Goal: Task Accomplishment & Management: Manage account settings

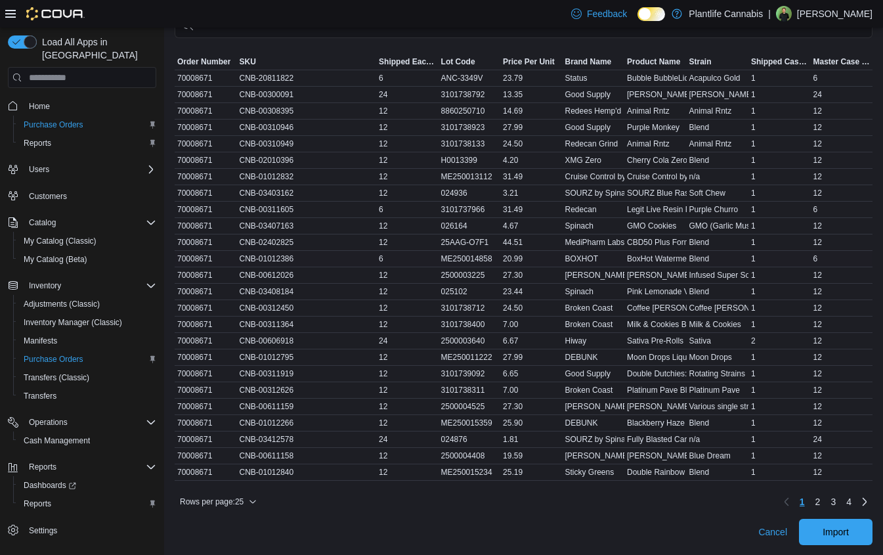
scroll to position [605, 0]
click at [844, 536] on span "Import" at bounding box center [836, 530] width 26 height 13
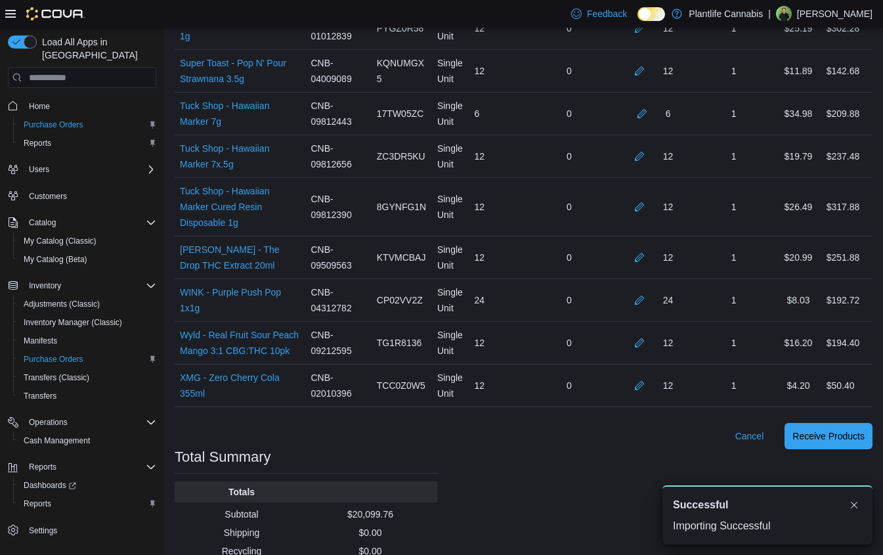
scroll to position [3933, 0]
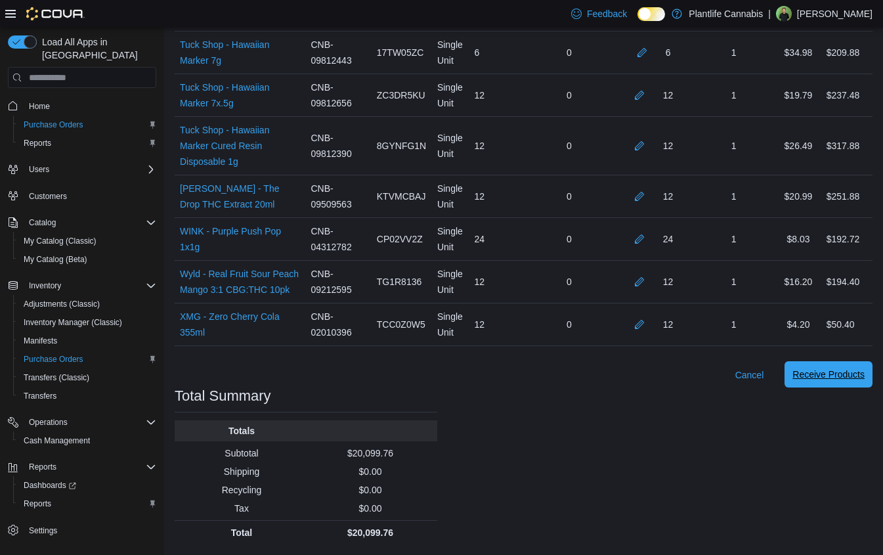
click at [852, 384] on span "Receive Products" at bounding box center [828, 374] width 72 height 26
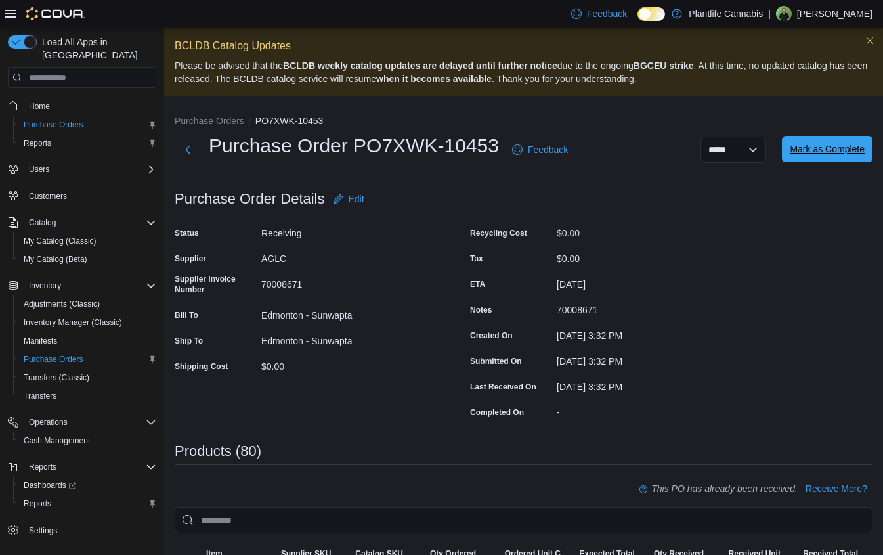
click at [819, 153] on span "Mark as Complete" at bounding box center [827, 148] width 75 height 13
